Goal: Use online tool/utility: Utilize a website feature to perform a specific function

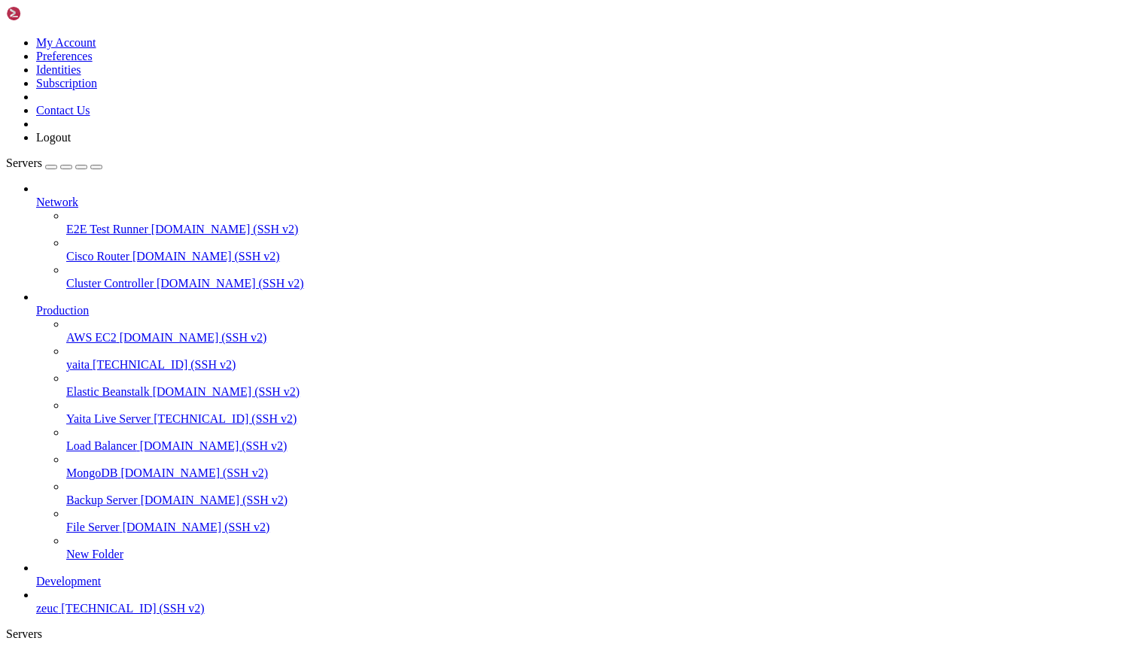
scroll to position [7, 2]
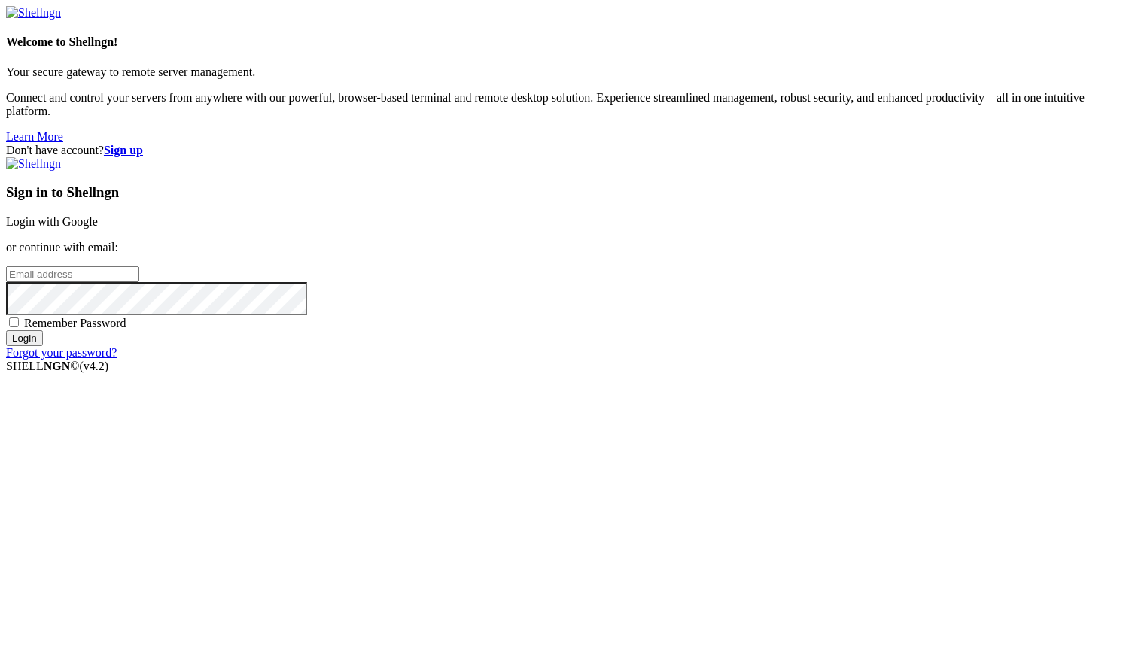
click at [98, 228] on link "Login with Google" at bounding box center [52, 221] width 92 height 13
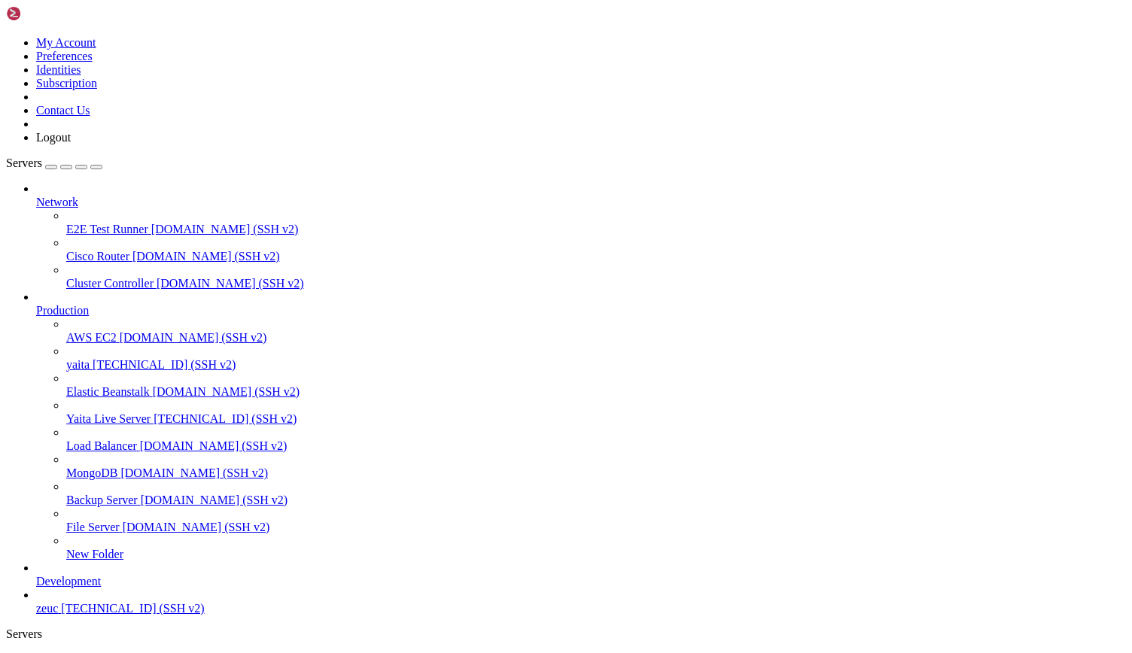
click at [87, 412] on span "Yaita Live Server" at bounding box center [108, 418] width 84 height 13
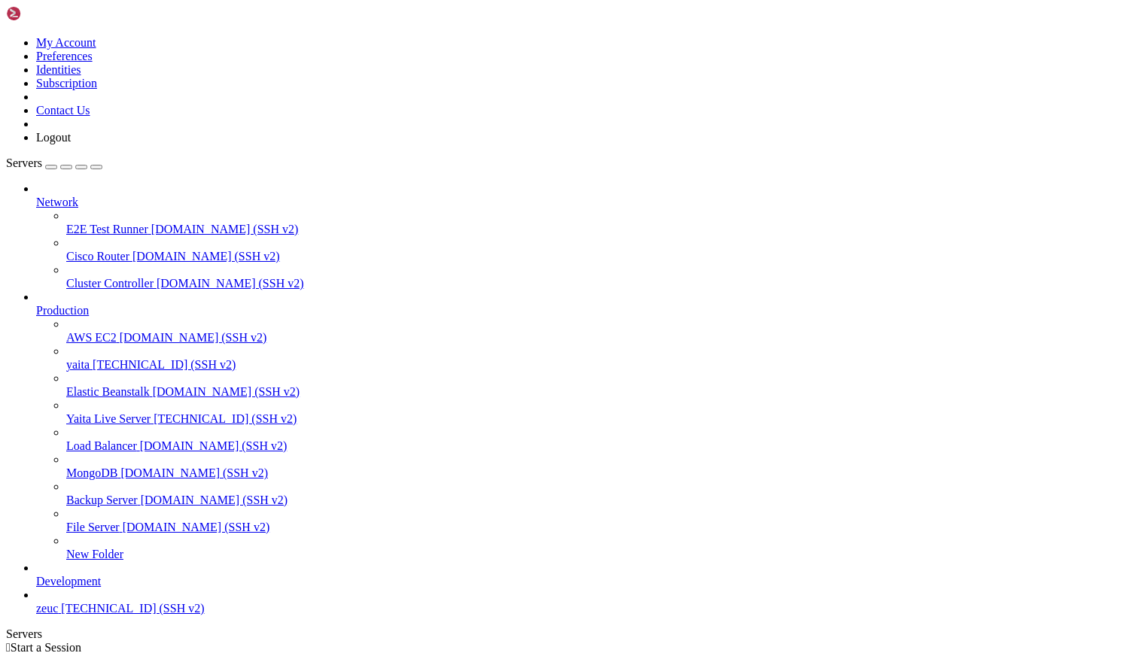
click at [87, 412] on span "Yaita Live Server" at bounding box center [108, 418] width 84 height 13
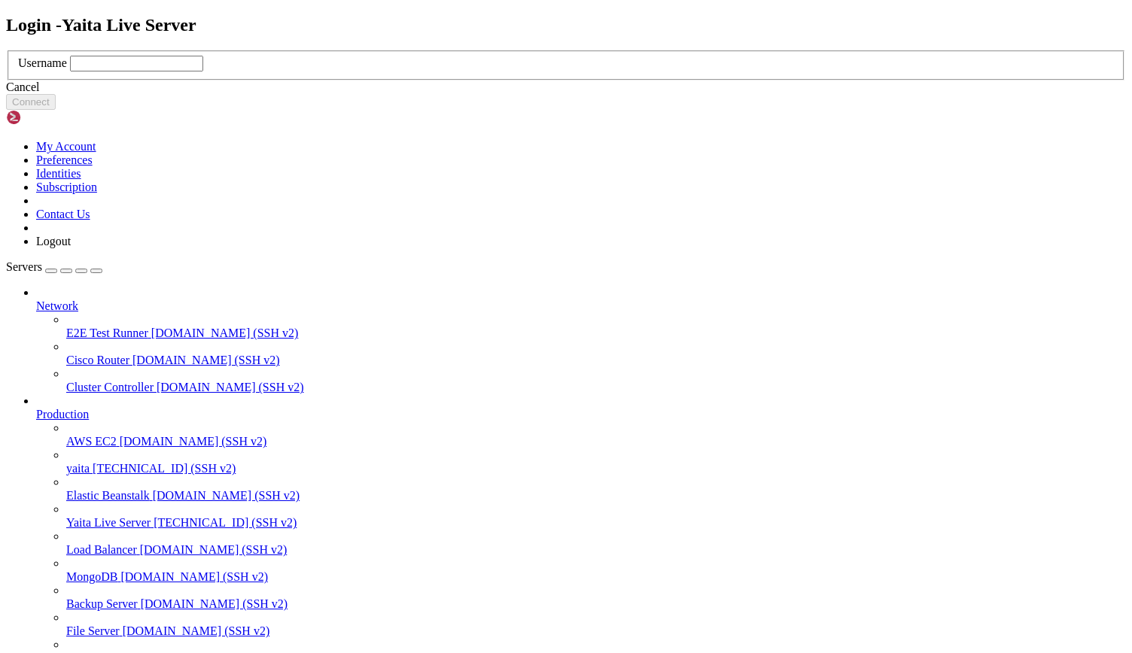
click at [203, 72] on input "text" at bounding box center [136, 64] width 133 height 16
type input "ec2-user"
click at [56, 110] on button "Connect" at bounding box center [31, 102] width 50 height 16
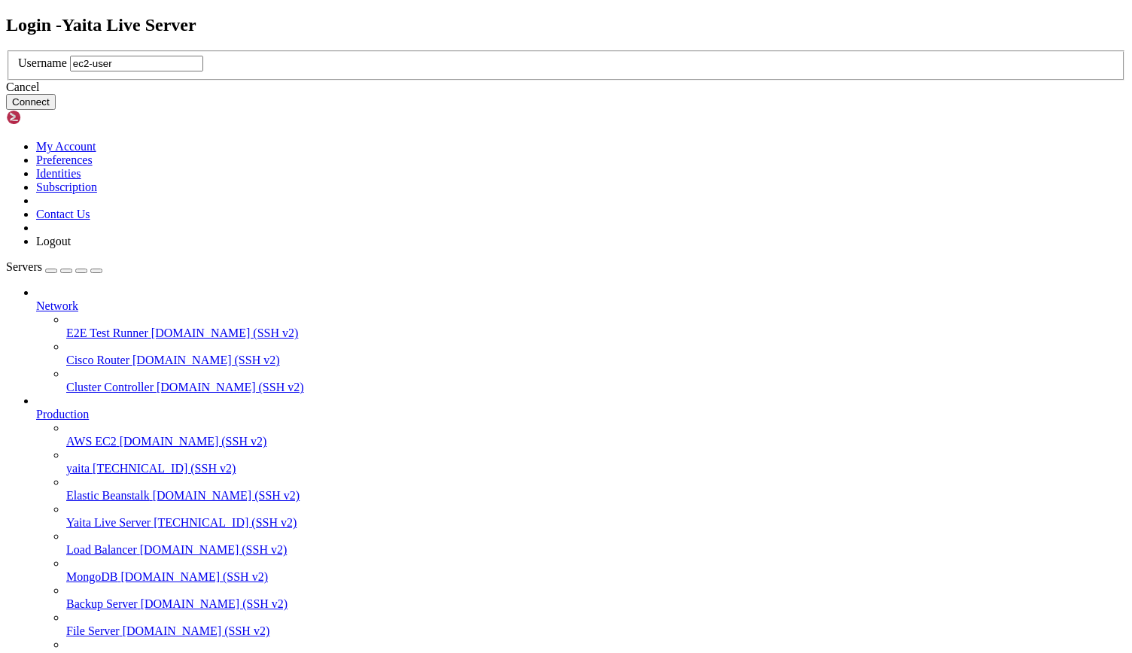
type input "ec2-user"
click at [56, 110] on button "Connect" at bounding box center [31, 102] width 50 height 16
